Goal: Information Seeking & Learning: Learn about a topic

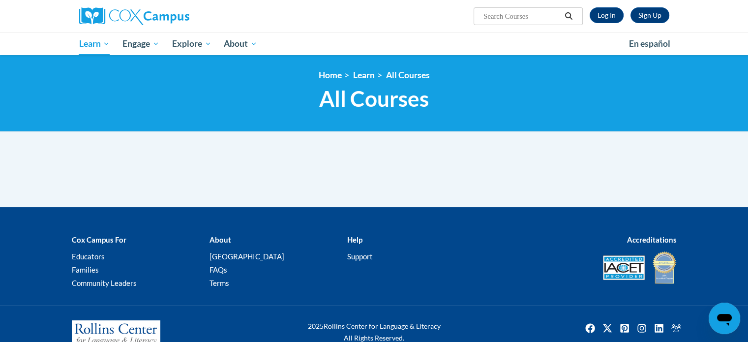
click at [503, 18] on input "Search..." at bounding box center [521, 16] width 79 height 12
type input "dyslexia"
click at [604, 12] on link "Log In" at bounding box center [606, 15] width 34 height 16
click at [604, 19] on link "Log In" at bounding box center [606, 15] width 34 height 16
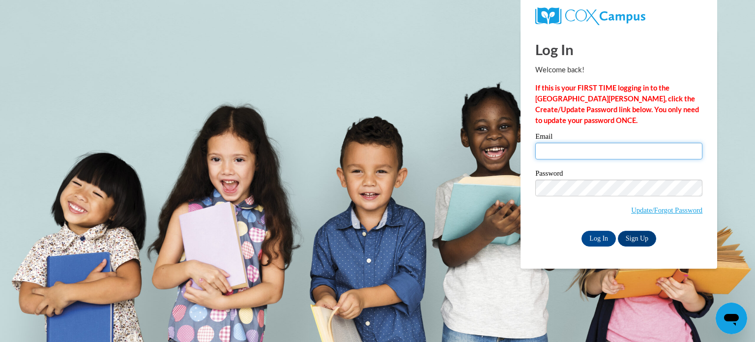
click at [562, 155] on input "Email" at bounding box center [618, 151] width 167 height 17
type input "[EMAIL_ADDRESS][DOMAIN_NAME]"
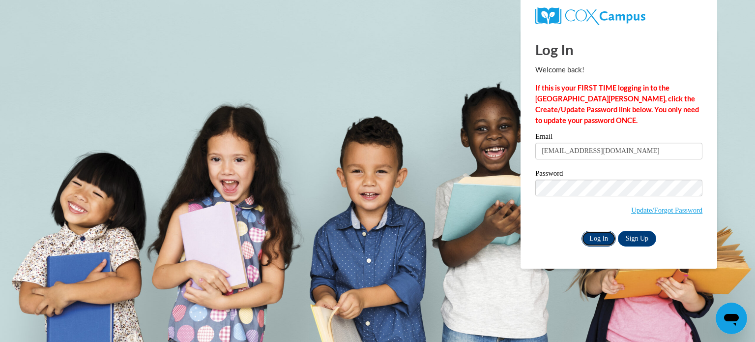
click at [599, 235] on input "Log In" at bounding box center [599, 239] width 34 height 16
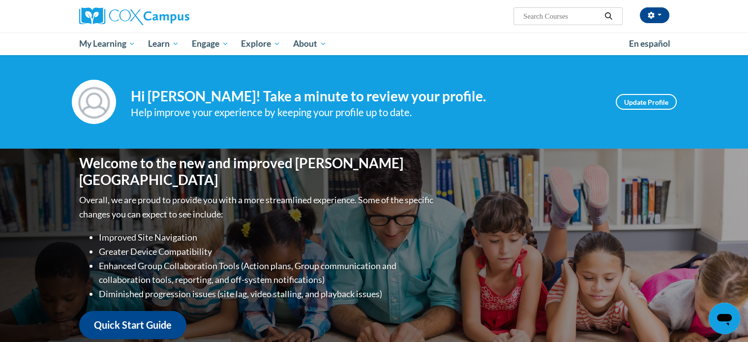
click at [556, 9] on span "Search Search..." at bounding box center [567, 16] width 109 height 18
click at [549, 16] on input "Search..." at bounding box center [561, 16] width 79 height 12
type input "dyslexia"
click at [610, 17] on icon "Search" at bounding box center [608, 15] width 9 height 7
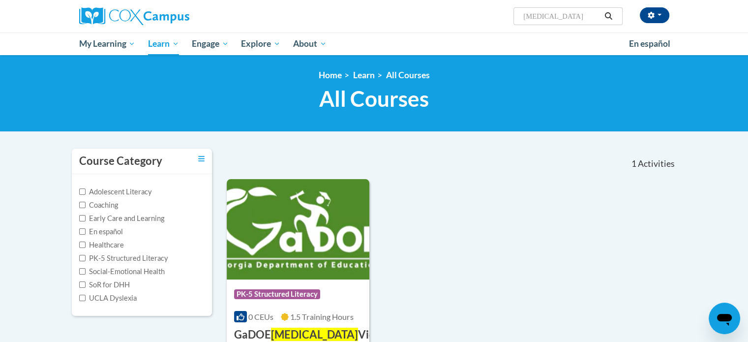
click at [525, 16] on input "dyslexia" at bounding box center [561, 16] width 79 height 12
click at [525, 16] on input "Rdyslexia" at bounding box center [561, 16] width 79 height 12
type input "RTI dyslexia"
click at [571, 14] on input "RTI [MEDICAL_DATA]" at bounding box center [561, 16] width 79 height 12
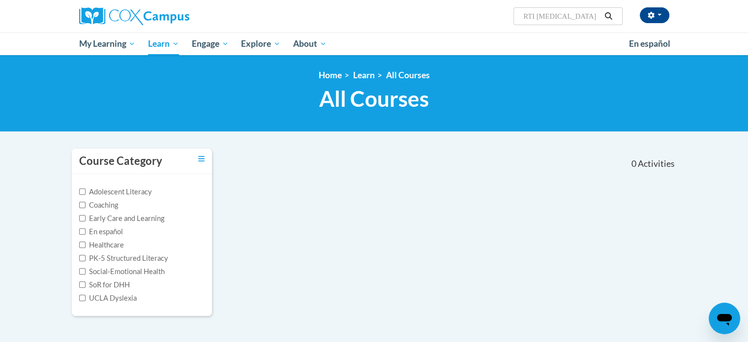
click at [571, 13] on input "RTI dyslexia" at bounding box center [561, 16] width 79 height 12
type input "RTI dyslexia course"
click at [605, 14] on icon "Search" at bounding box center [608, 15] width 9 height 7
type input "RTI dyslexia course"
click at [661, 11] on button "button" at bounding box center [654, 15] width 29 height 16
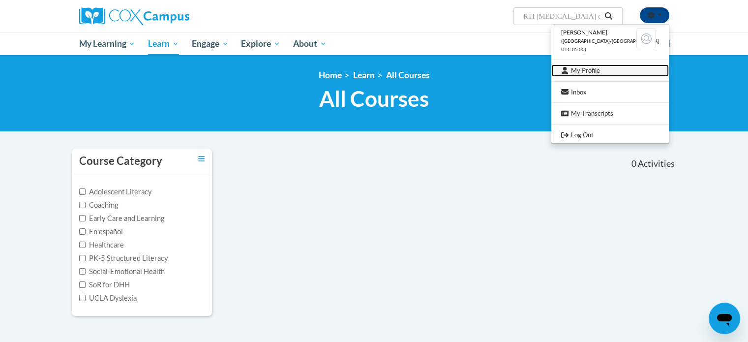
click at [598, 67] on link "My Profile" at bounding box center [609, 70] width 117 height 12
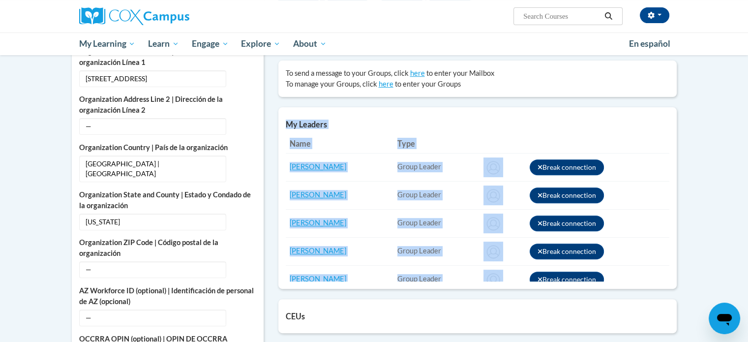
drag, startPoint x: 745, startPoint y: 130, endPoint x: 754, endPoint y: 78, distance: 52.8
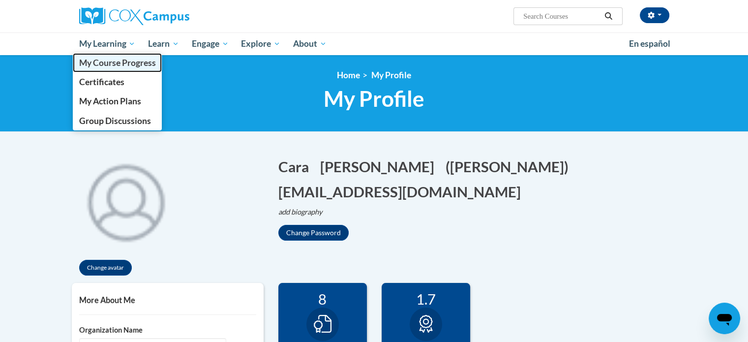
click at [106, 65] on span "My Course Progress" at bounding box center [117, 63] width 77 height 10
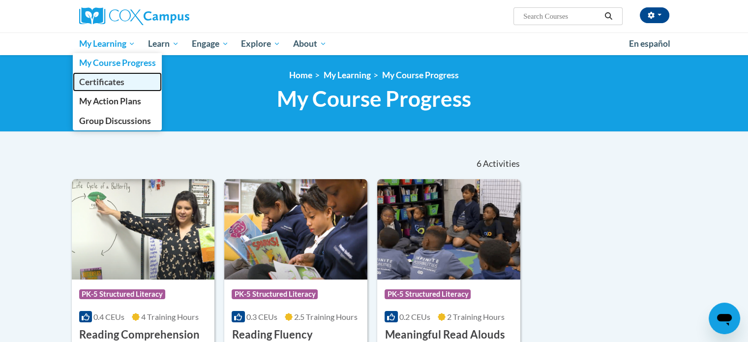
click at [98, 85] on span "Certificates" at bounding box center [101, 82] width 45 height 10
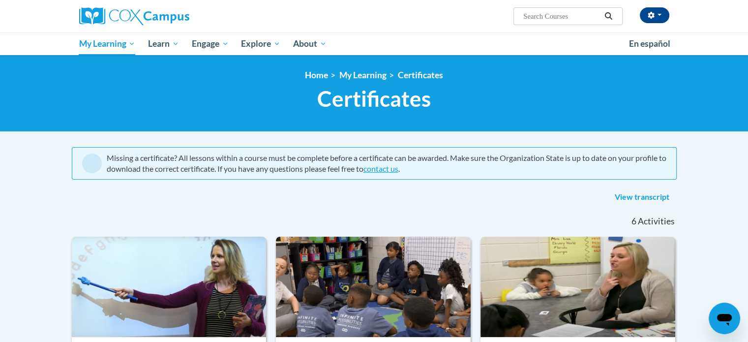
click at [537, 15] on input "Search..." at bounding box center [561, 16] width 79 height 12
type input "RTI [MEDICAL_DATA] Course"
click at [609, 18] on icon "Search" at bounding box center [608, 15] width 9 height 7
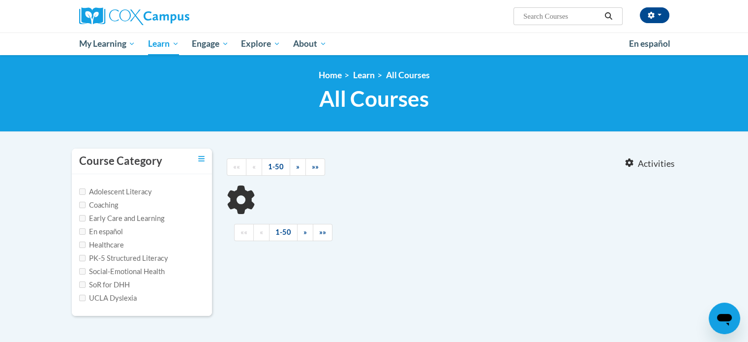
type input "RTI [MEDICAL_DATA] Course"
